Goal: Contribute content: Contribute content

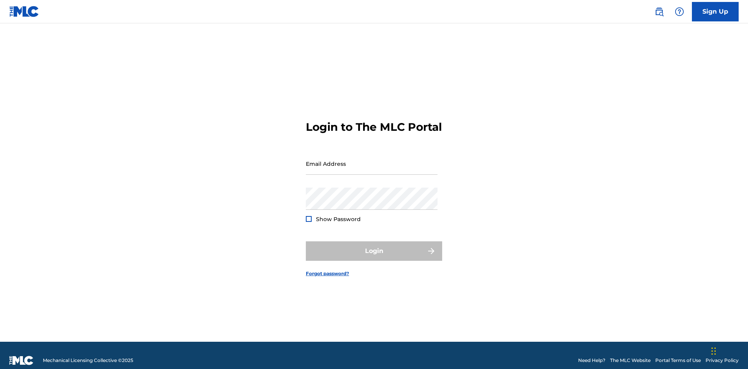
scroll to position [10, 0]
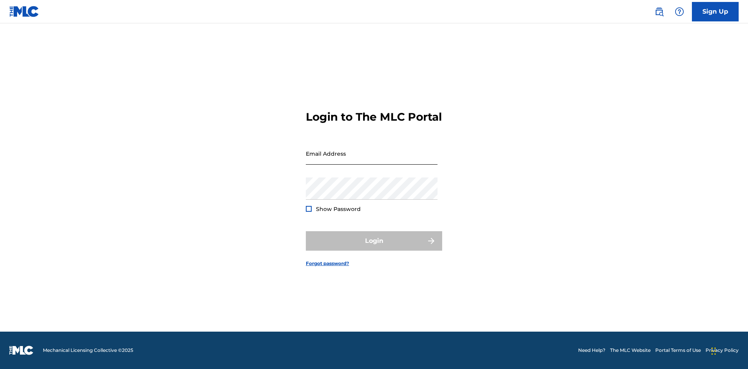
click at [372, 160] on input "Email Address" at bounding box center [372, 154] width 132 height 22
type input "Duke.McTesterson@gmail.com"
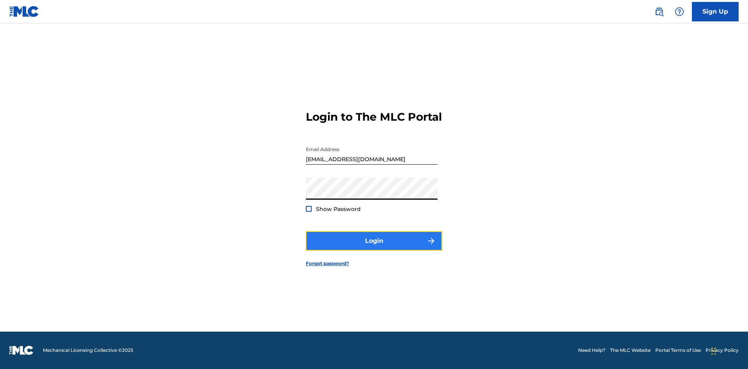
click at [374, 248] on button "Login" at bounding box center [374, 240] width 136 height 19
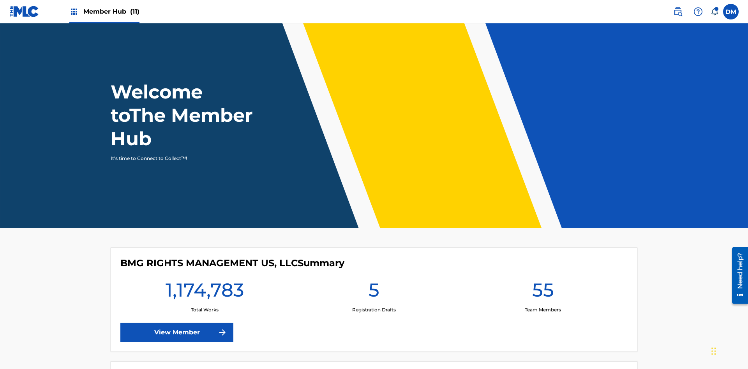
click at [111, 11] on span "Member Hub (11)" at bounding box center [111, 11] width 56 height 9
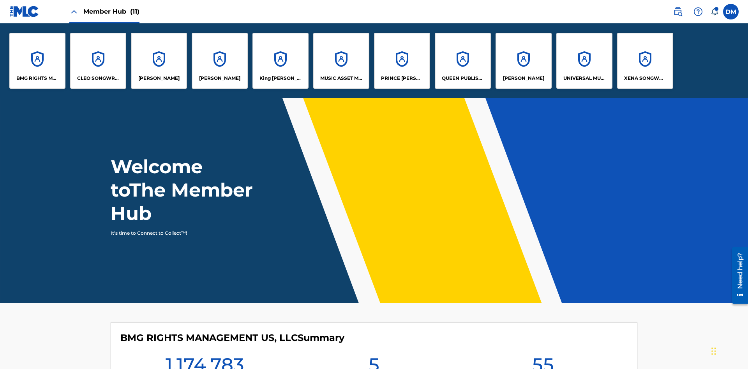
scroll to position [28, 0]
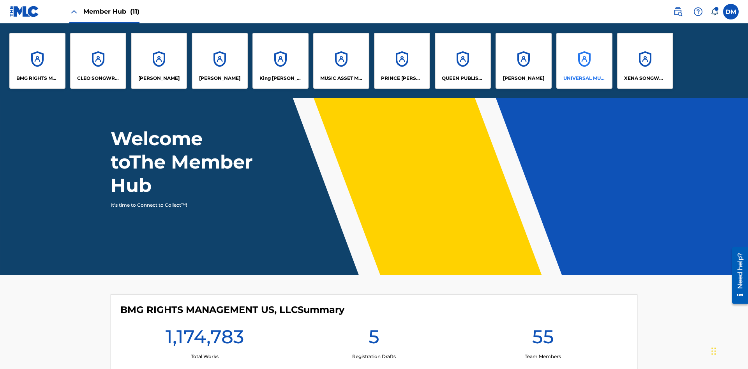
click at [584, 78] on p "UNIVERSAL MUSIC PUB GROUP" at bounding box center [584, 78] width 42 height 7
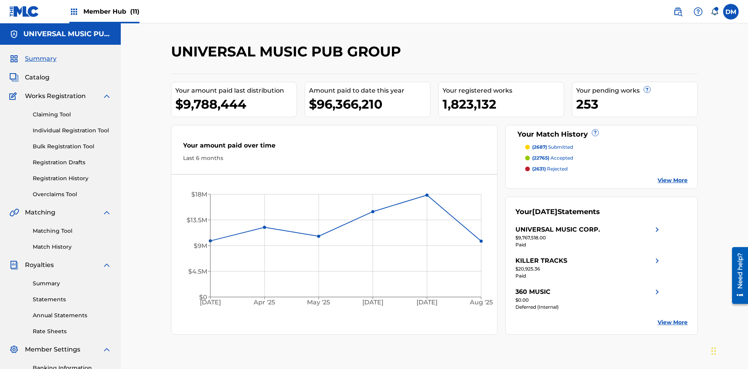
scroll to position [80, 0]
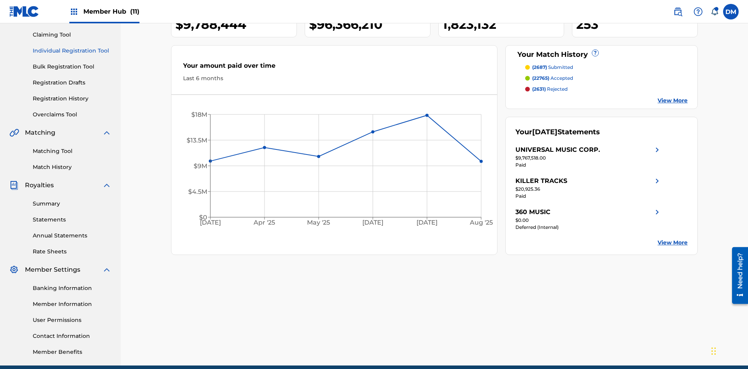
click at [72, 51] on link "Individual Registration Tool" at bounding box center [72, 51] width 79 height 8
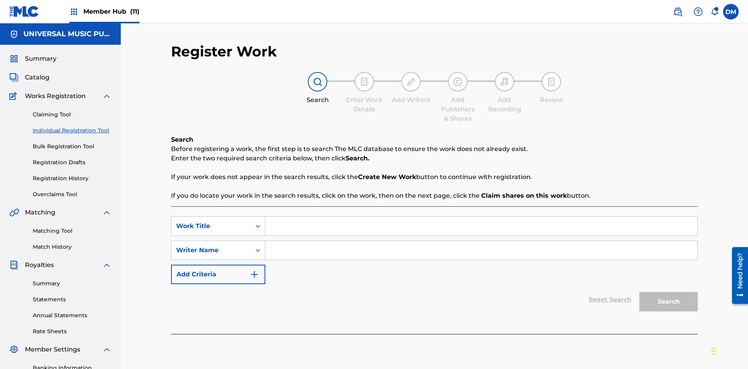
scroll to position [114, 0]
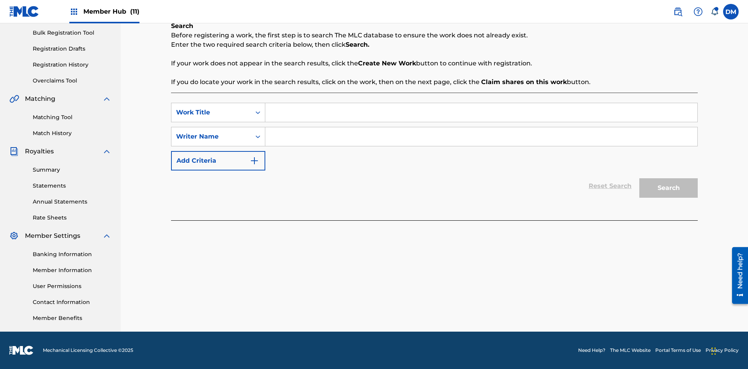
click at [481, 113] on input "Search Form" at bounding box center [481, 112] width 432 height 19
type input "Save At Publishers-Link Writers & Publishers Page After Linking Writer"
click at [481, 137] on input "Search Form" at bounding box center [481, 136] width 432 height 19
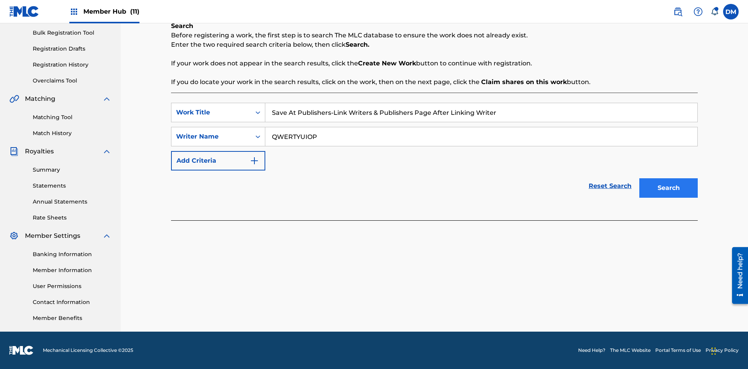
type input "QWERTYUIOP"
click at [669, 188] on button "Search" at bounding box center [668, 187] width 58 height 19
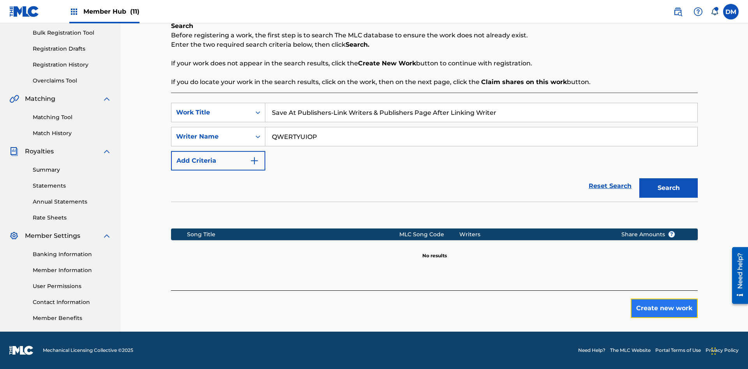
click at [664, 309] on button "Create new work" at bounding box center [664, 308] width 67 height 19
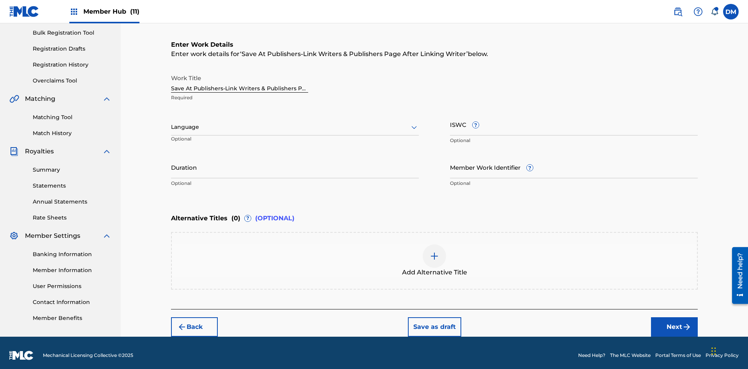
scroll to position [119, 0]
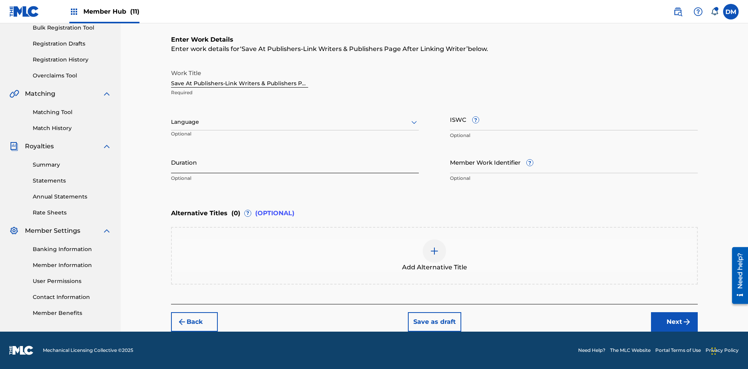
click at [295, 162] on input "Duration" at bounding box center [295, 162] width 248 height 22
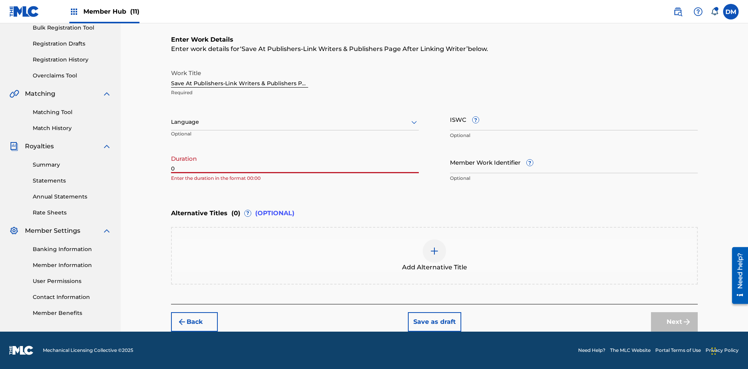
click at [295, 162] on input "0" at bounding box center [295, 162] width 248 height 22
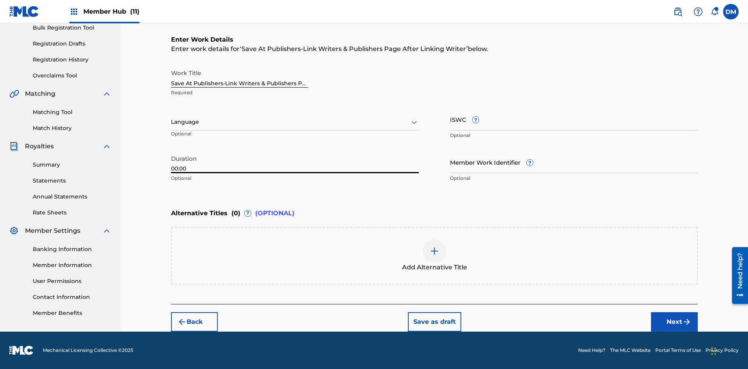
type input "00:00"
click at [414, 122] on icon at bounding box center [413, 122] width 9 height 9
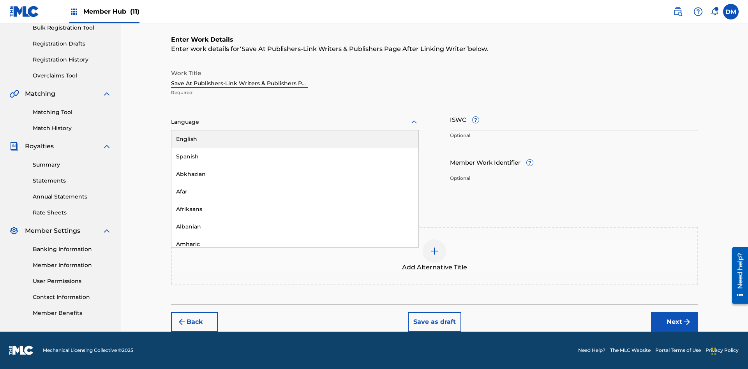
click at [295, 192] on div "Afar" at bounding box center [294, 192] width 247 height 18
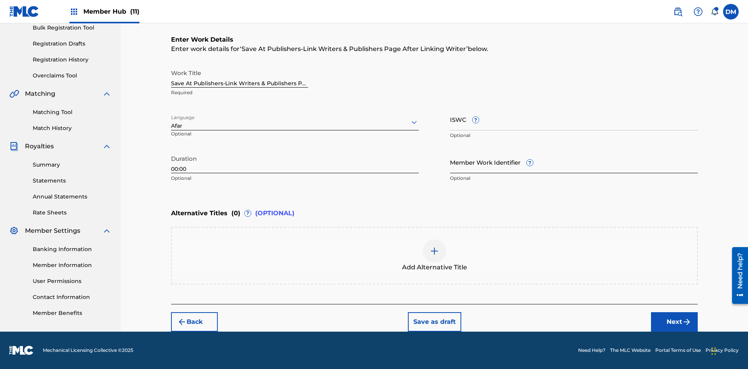
click at [574, 162] on input "Member Work Identifier ?" at bounding box center [574, 162] width 248 height 22
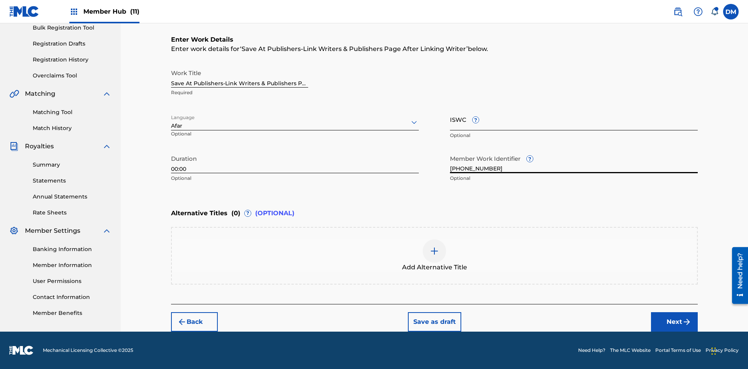
type input "2025.09.23.04"
click at [574, 119] on input "ISWC ?" at bounding box center [574, 119] width 248 height 22
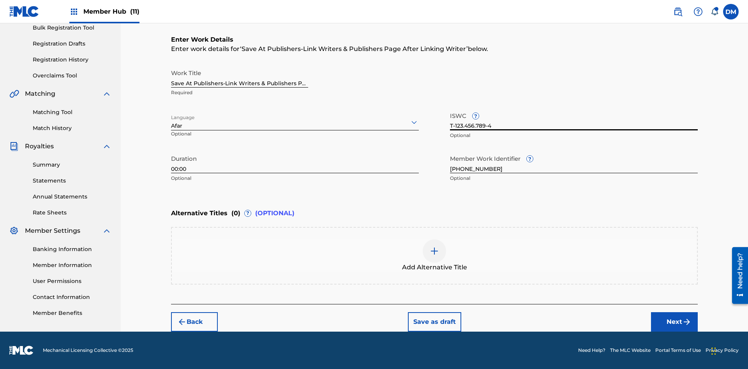
scroll to position [0, 0]
type input "T-123.456.789-4"
click at [434, 256] on img at bounding box center [434, 251] width 9 height 9
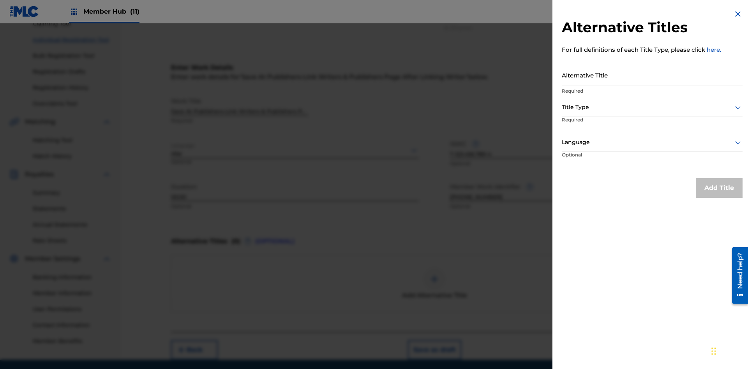
scroll to position [108, 0]
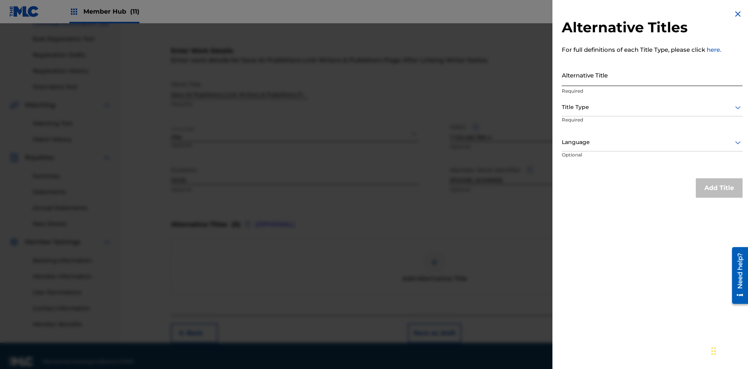
click at [652, 75] on input "Alternative Title" at bounding box center [652, 75] width 181 height 22
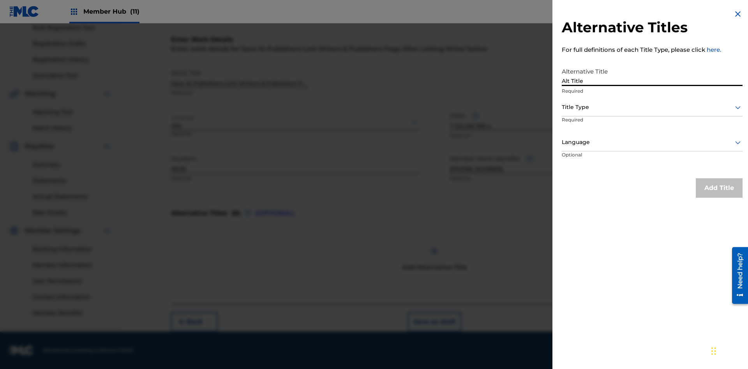
type input "Alt Title"
click at [652, 107] on div at bounding box center [652, 107] width 181 height 10
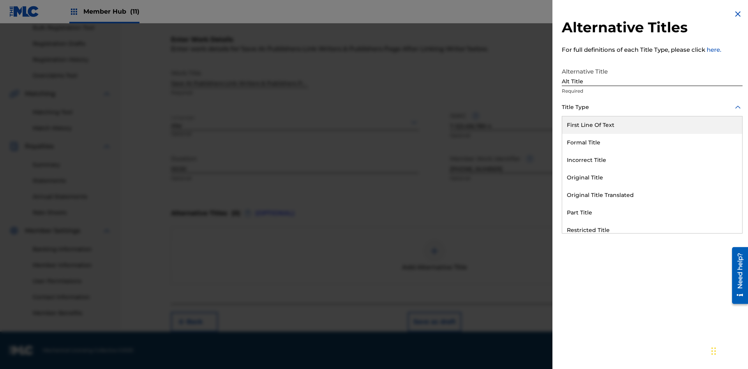
click at [652, 178] on div "Original Title" at bounding box center [652, 178] width 180 height 18
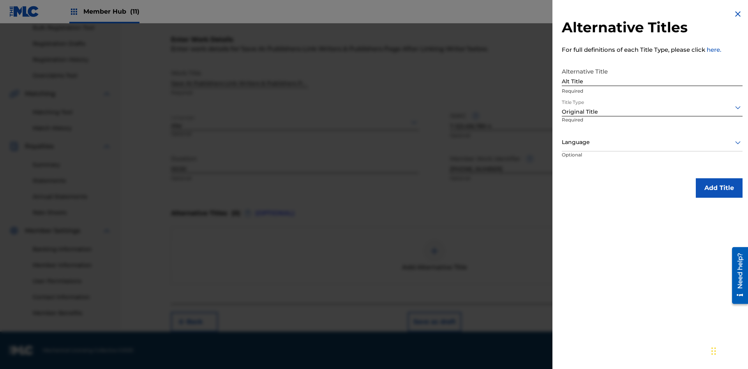
click at [652, 142] on div at bounding box center [652, 143] width 181 height 10
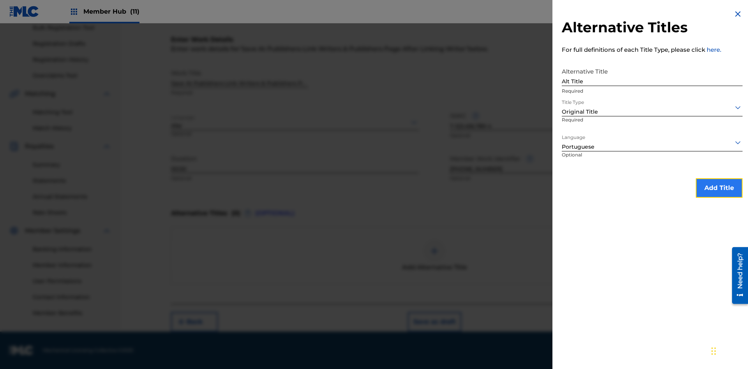
click at [719, 188] on button "Add Title" at bounding box center [719, 187] width 47 height 19
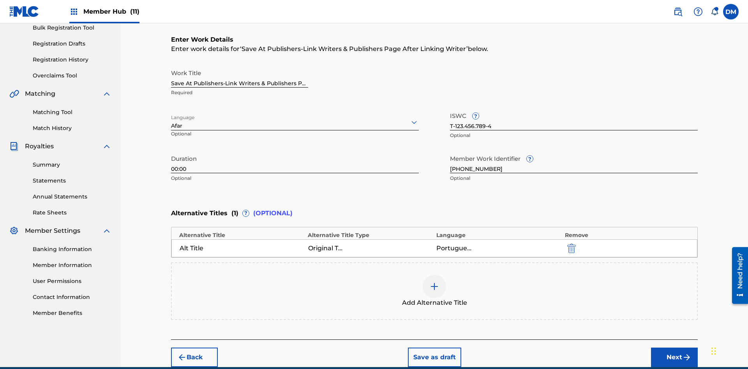
scroll to position [154, 0]
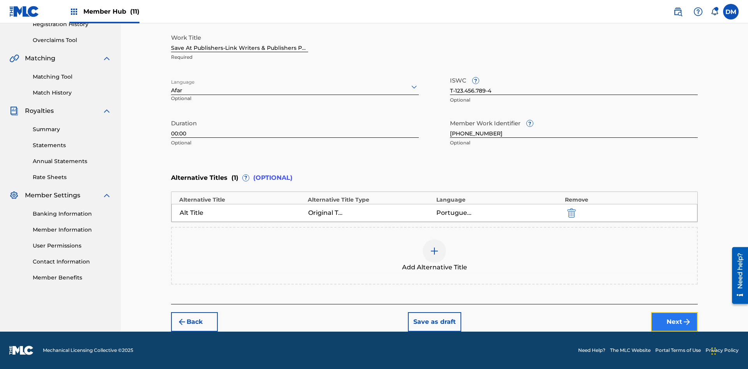
click at [674, 322] on button "Next" at bounding box center [674, 321] width 47 height 19
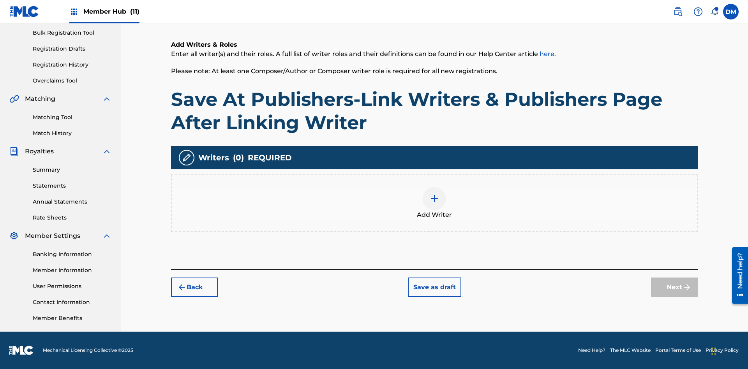
scroll to position [114, 0]
click at [434, 203] on img at bounding box center [434, 198] width 9 height 9
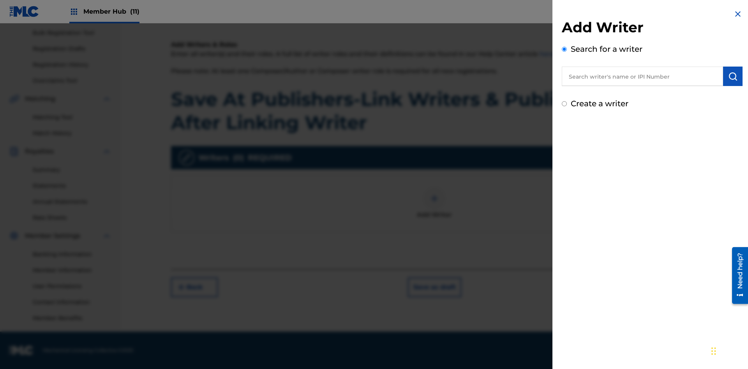
click at [642, 76] on input "text" at bounding box center [642, 76] width 161 height 19
type input "MARK STEVEN BERKOWITZ"
click at [733, 76] on img "submit" at bounding box center [732, 76] width 9 height 9
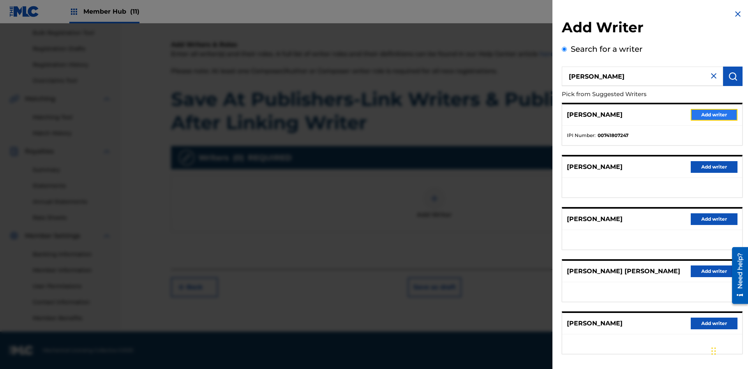
click at [714, 115] on button "Add writer" at bounding box center [714, 115] width 47 height 12
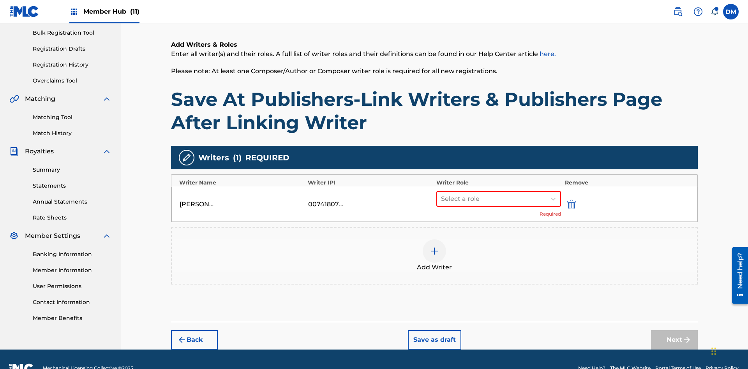
scroll to position [132, 0]
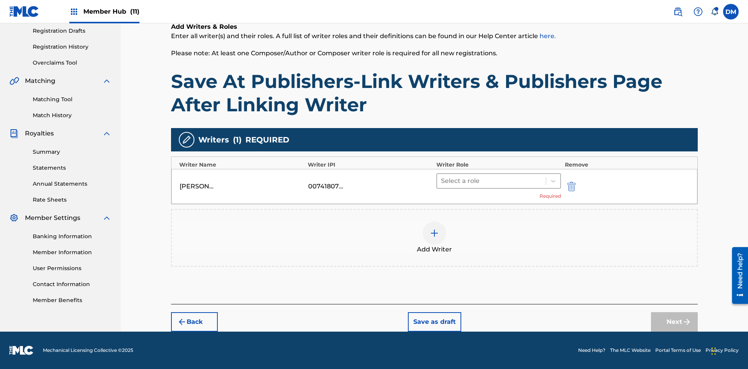
click at [442, 181] on input "text" at bounding box center [442, 181] width 2 height 9
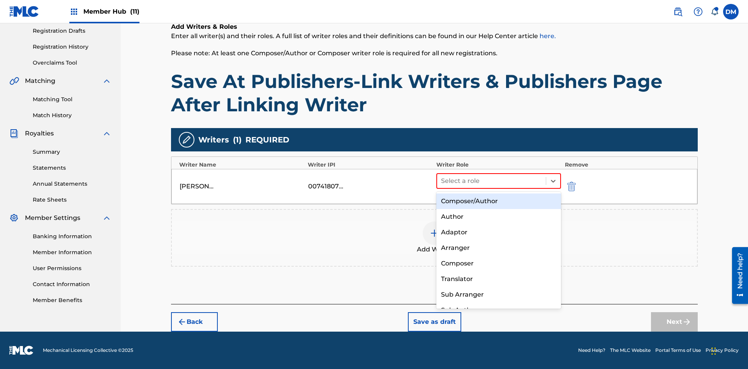
click at [498, 263] on div "Composer" at bounding box center [498, 264] width 125 height 16
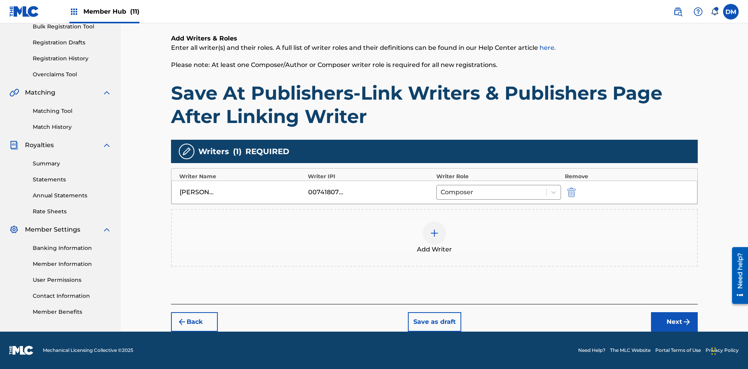
scroll to position [120, 0]
click at [674, 322] on button "Next" at bounding box center [674, 321] width 47 height 19
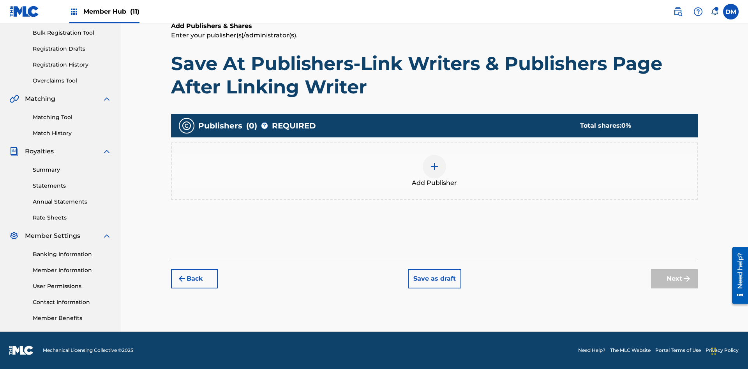
scroll to position [114, 0]
click at [434, 166] on img at bounding box center [434, 166] width 9 height 9
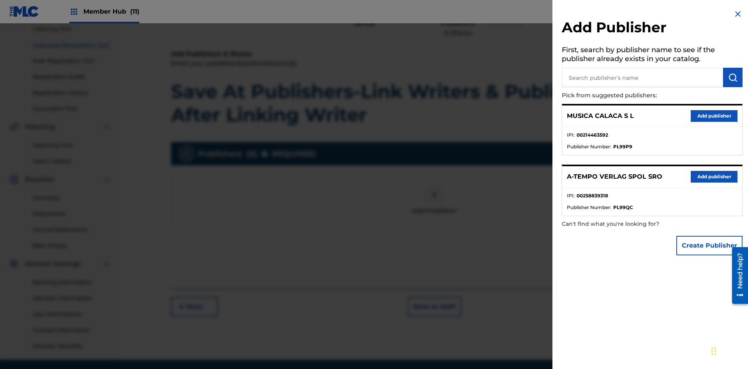
scroll to position [107, 0]
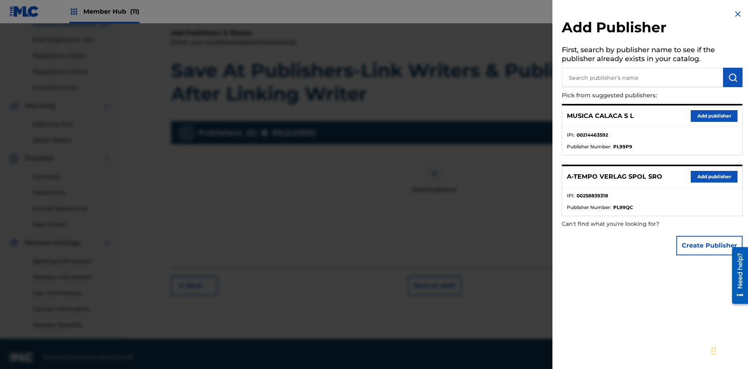
click at [642, 78] on input "text" at bounding box center [642, 77] width 161 height 19
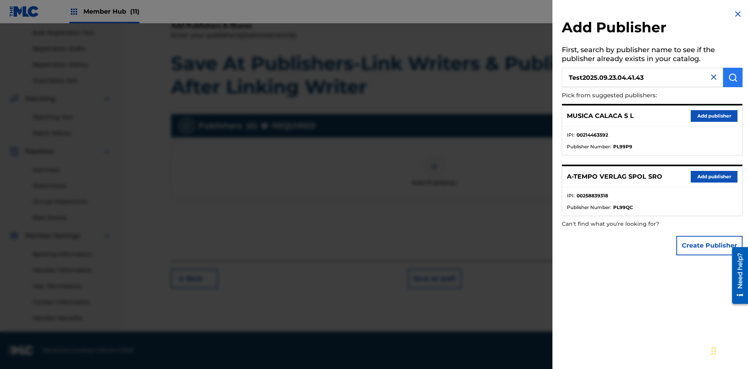
type input "Test2025.09.23.04.41.43"
click at [733, 78] on img "submit" at bounding box center [732, 77] width 9 height 9
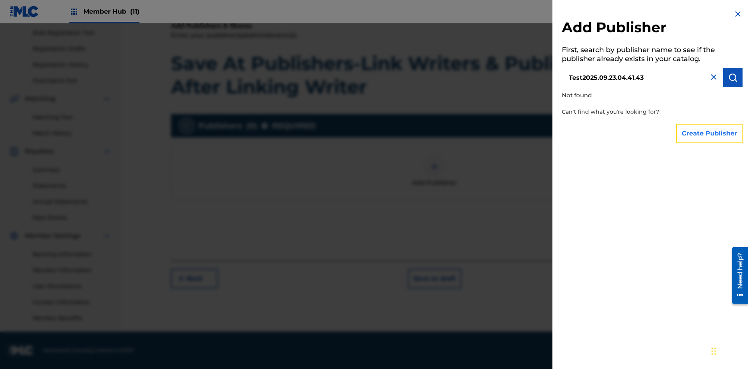
click at [710, 133] on button "Create Publisher" at bounding box center [709, 133] width 66 height 19
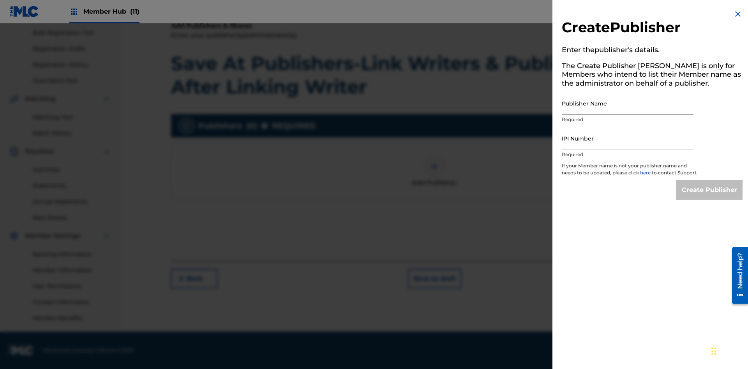
click at [628, 103] on input "Publisher Name" at bounding box center [628, 103] width 132 height 22
type input "Test2025.09.23.04.41.50"
click at [628, 138] on input "IPI Number" at bounding box center [628, 138] width 132 height 22
type input "00595839777"
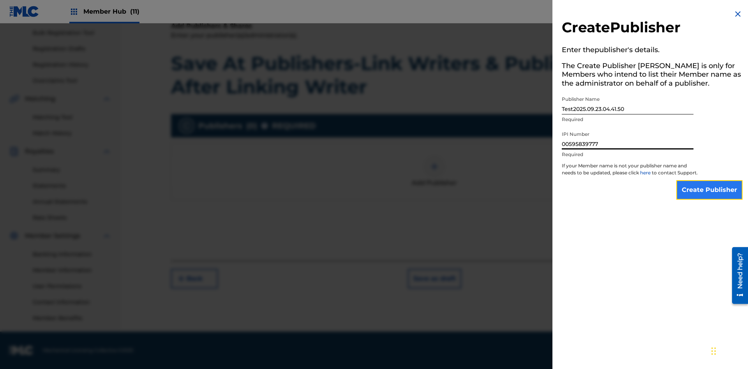
click at [710, 197] on input "Create Publisher" at bounding box center [709, 189] width 66 height 19
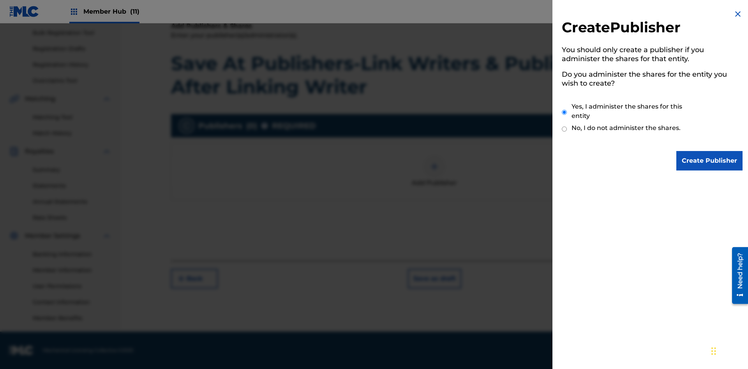
click at [565, 112] on input "Yes, I administer the shares for this entity" at bounding box center [564, 112] width 5 height 17
click at [710, 161] on input "Create Publisher" at bounding box center [709, 160] width 66 height 19
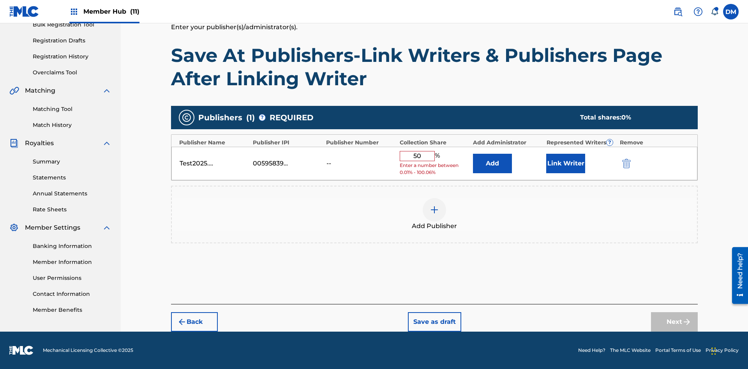
scroll to position [116, 0]
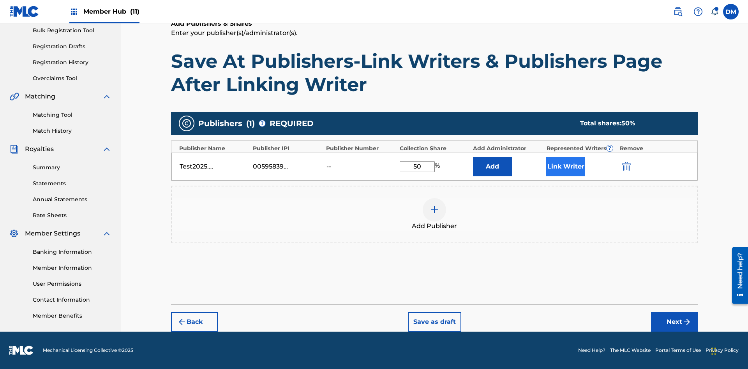
type input "50"
click at [566, 166] on button "Link Writer" at bounding box center [565, 166] width 39 height 19
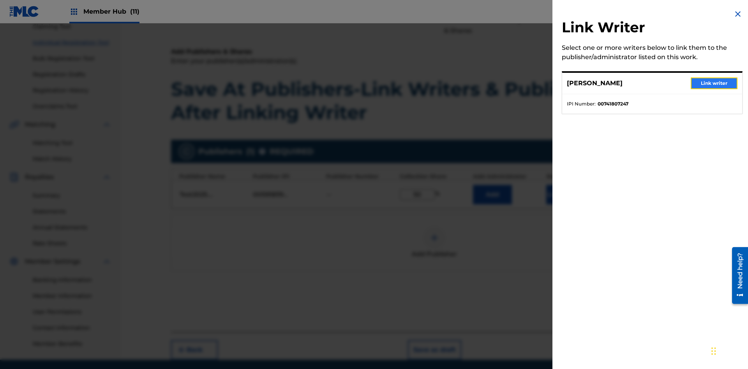
click at [714, 83] on button "Link writer" at bounding box center [714, 84] width 47 height 12
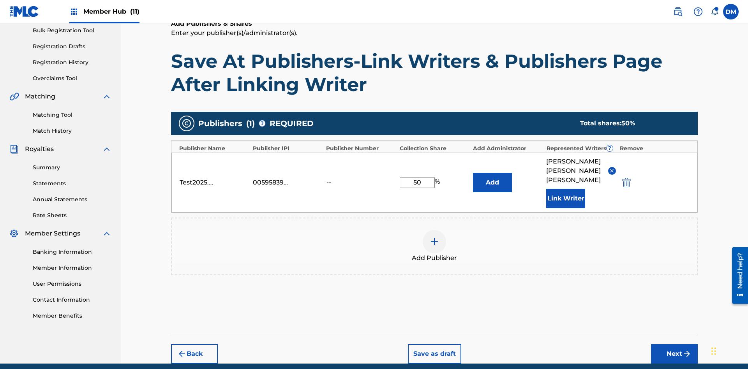
scroll to position [139, 0]
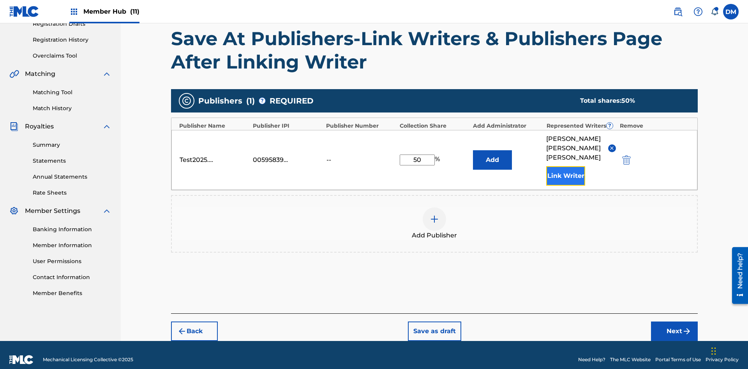
click at [566, 166] on button "Link Writer" at bounding box center [565, 175] width 39 height 19
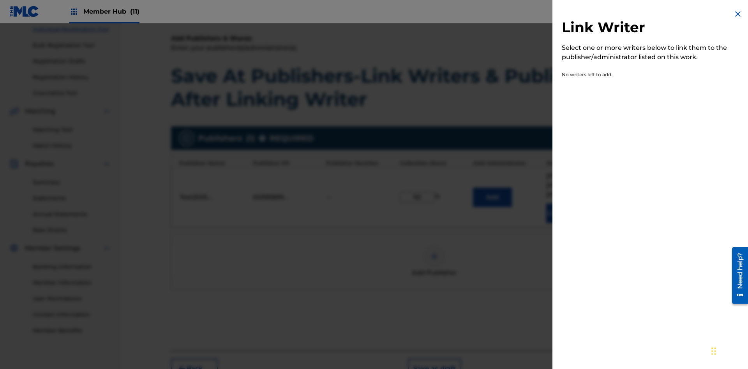
click at [738, 14] on img at bounding box center [737, 13] width 9 height 9
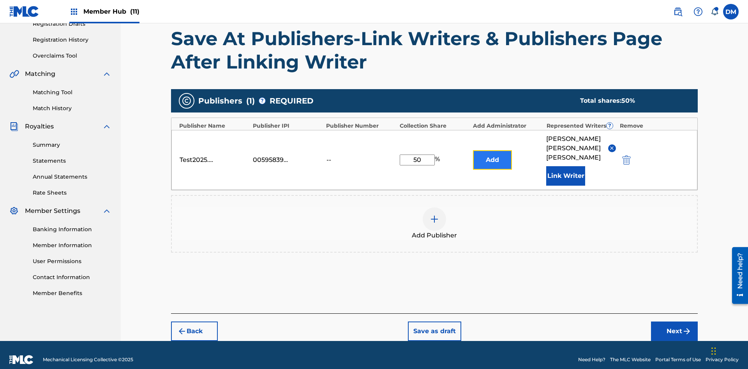
click at [492, 155] on button "Add" at bounding box center [492, 159] width 39 height 19
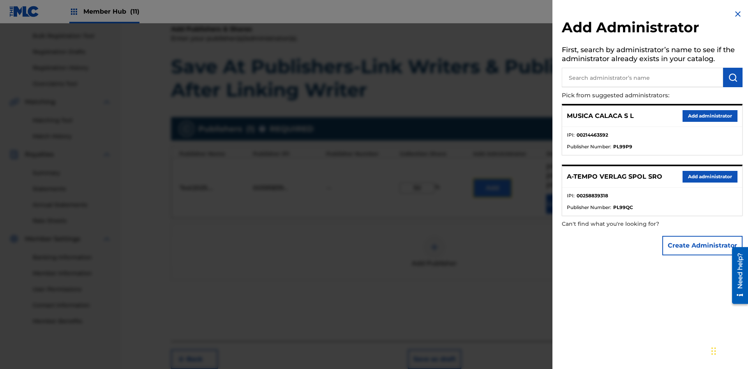
scroll to position [132, 0]
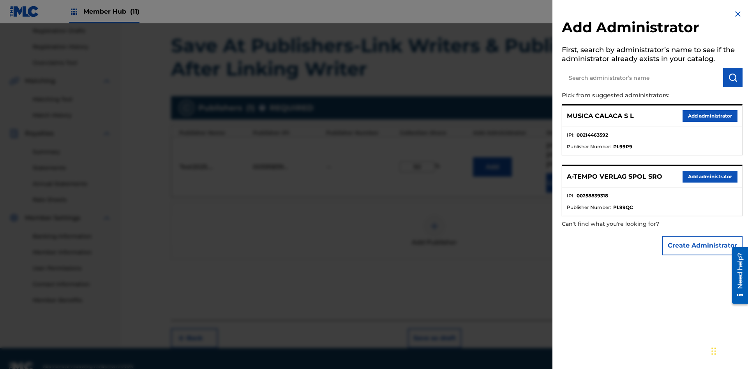
click at [642, 78] on input "text" at bounding box center [642, 77] width 161 height 19
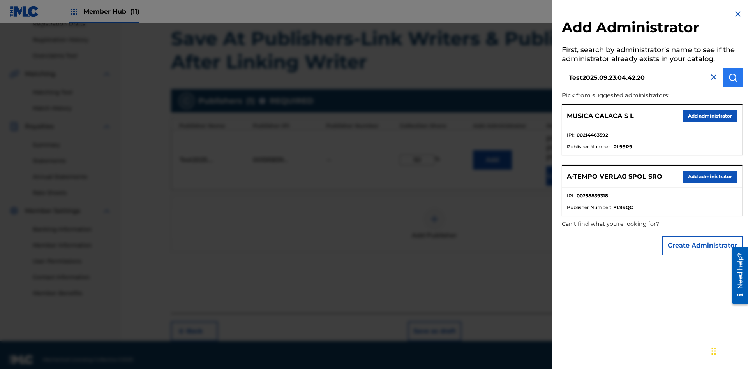
type input "Test2025.09.23.04.42.20"
click at [733, 78] on img "submit" at bounding box center [732, 77] width 9 height 9
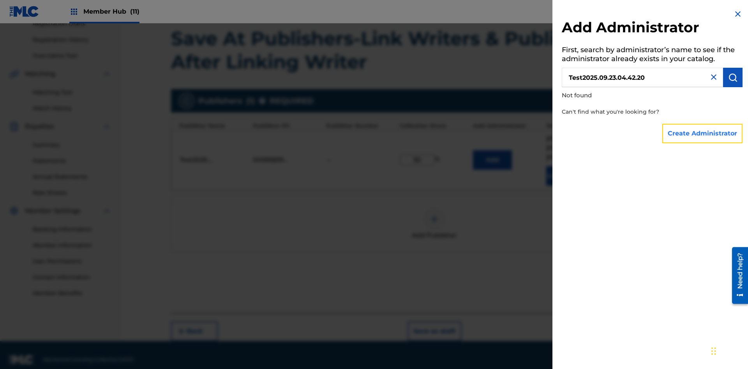
click at [703, 133] on button "Create Administrator" at bounding box center [702, 133] width 80 height 19
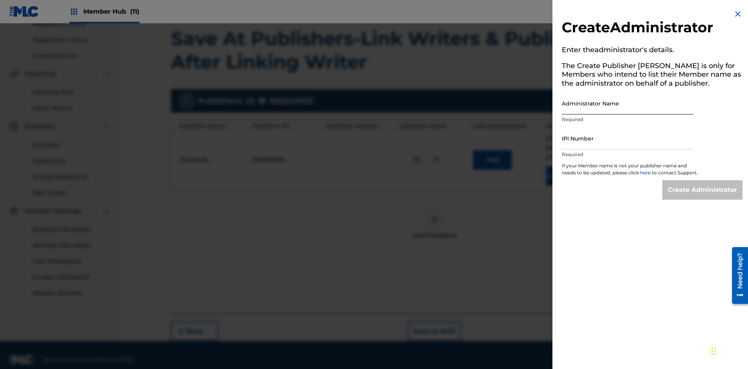
click at [628, 103] on input "Administrator Name" at bounding box center [628, 103] width 132 height 22
type input "Test2025.09.23.04.42.27"
click at [628, 138] on input "IPI Number" at bounding box center [628, 138] width 132 height 22
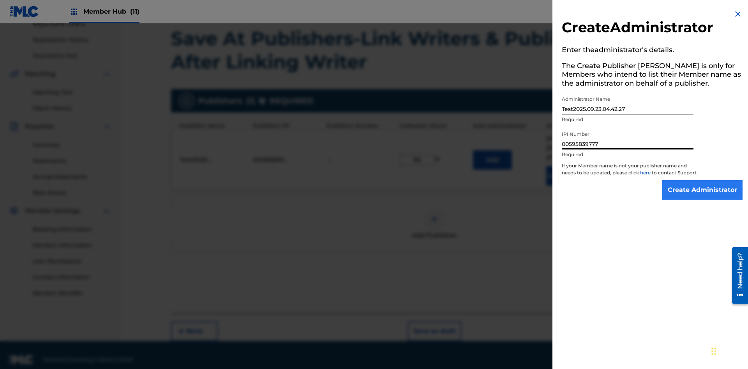
type input "00595839777"
click at [703, 197] on input "Create Administrator" at bounding box center [702, 189] width 80 height 19
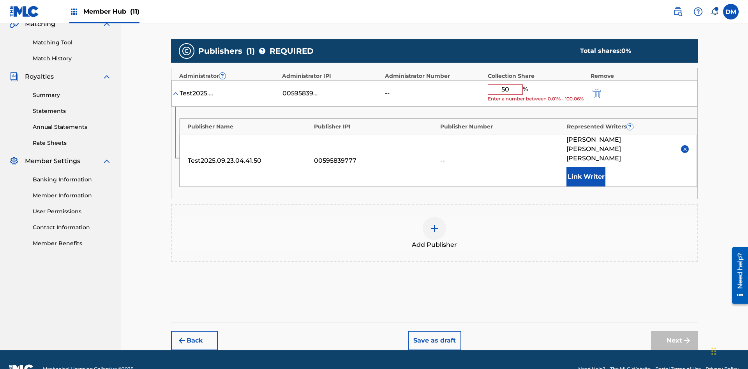
scroll to position [181, 0]
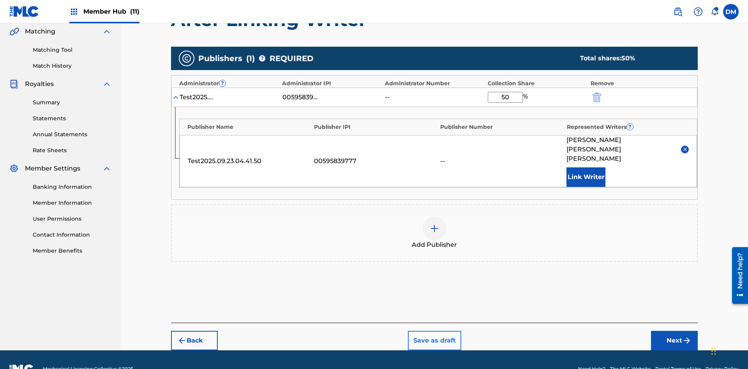
type input "50"
click at [434, 331] on button "Save as draft" at bounding box center [434, 340] width 53 height 19
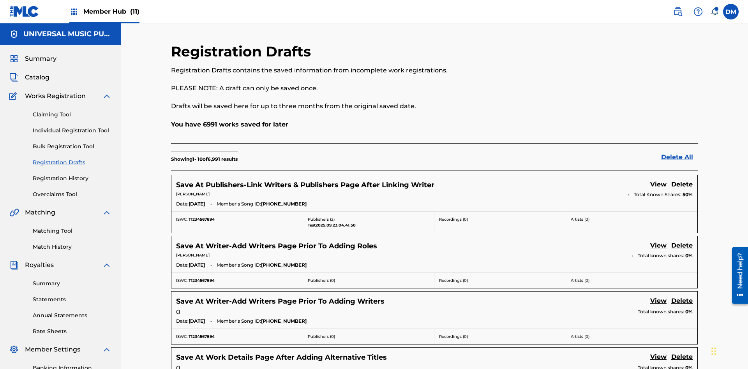
scroll to position [133, 0]
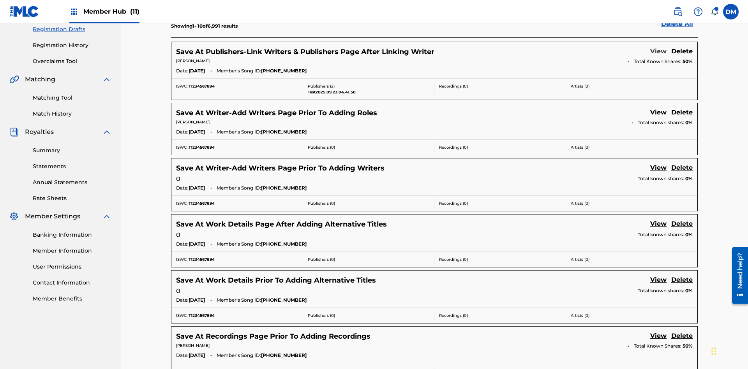
click at [658, 52] on link "View" at bounding box center [658, 52] width 16 height 11
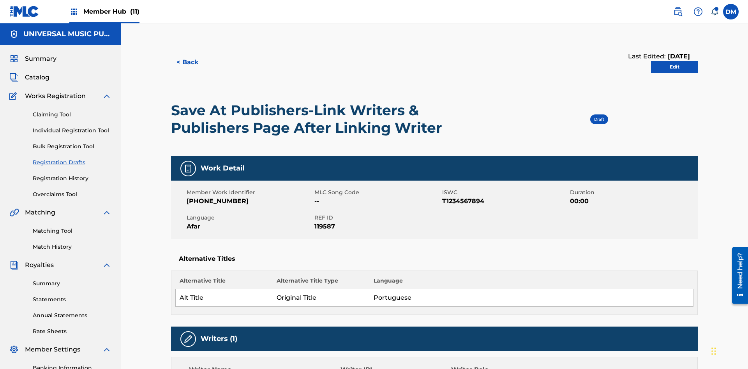
scroll to position [14, 0]
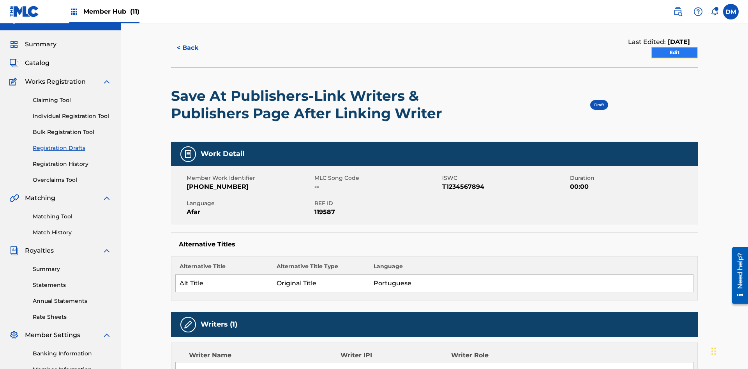
click at [674, 53] on link "Edit" at bounding box center [674, 53] width 47 height 12
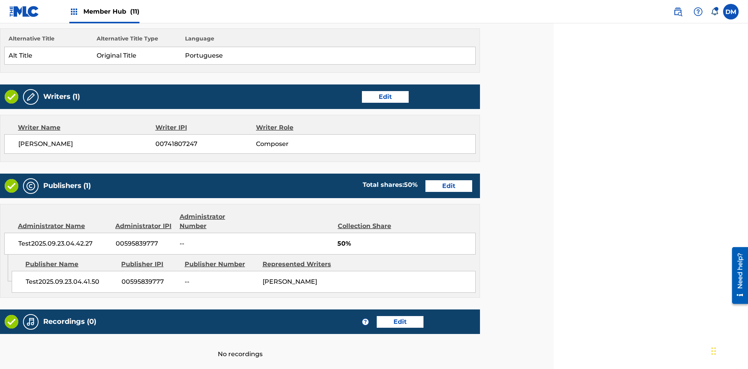
scroll to position [300, 194]
